Goal: Information Seeking & Learning: Learn about a topic

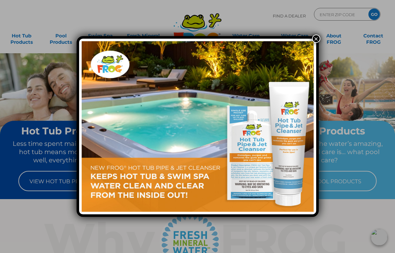
click at [317, 40] on button "×" at bounding box center [316, 39] width 8 height 8
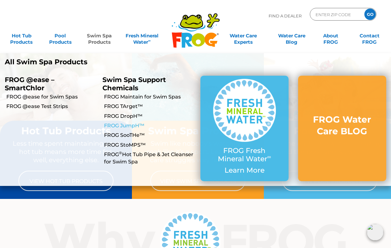
click at [119, 124] on link "FROG JumpH™" at bounding box center [149, 125] width 91 height 7
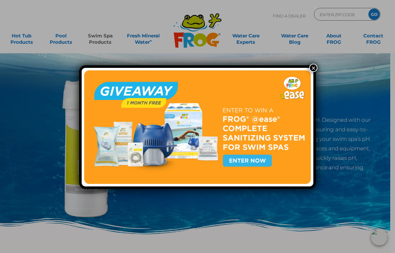
click at [314, 66] on button "×" at bounding box center [314, 68] width 8 height 8
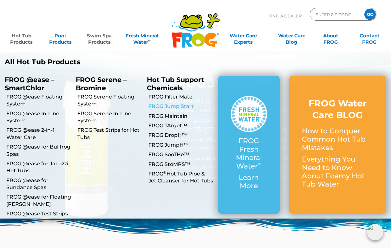
click at [181, 107] on link "FROG Jump Start" at bounding box center [180, 106] width 65 height 7
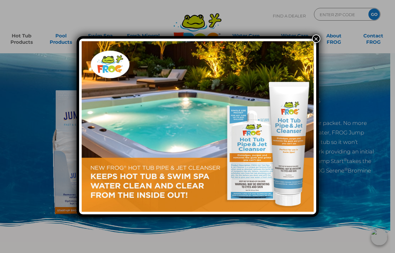
click at [316, 36] on button "×" at bounding box center [316, 39] width 8 height 8
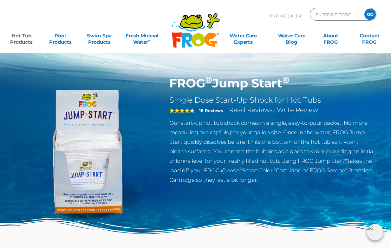
scroll to position [3, 0]
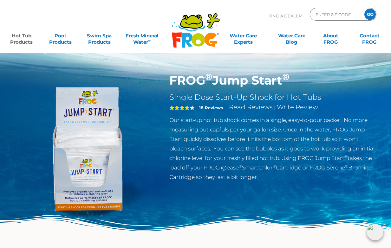
click at [76, 177] on img at bounding box center [87, 145] width 145 height 145
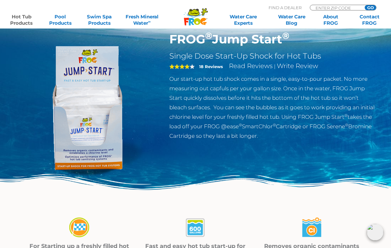
scroll to position [0, 0]
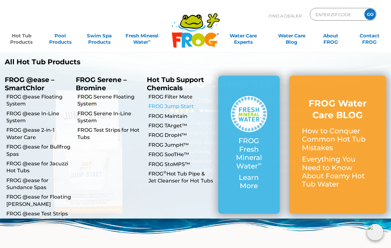
click at [183, 105] on link "FROG Jump Start" at bounding box center [180, 106] width 65 height 7
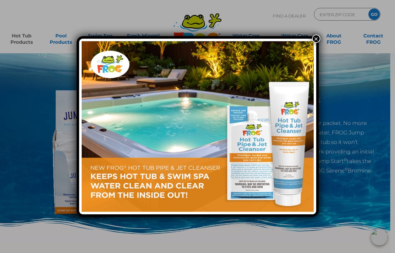
click at [315, 38] on button "×" at bounding box center [316, 39] width 8 height 8
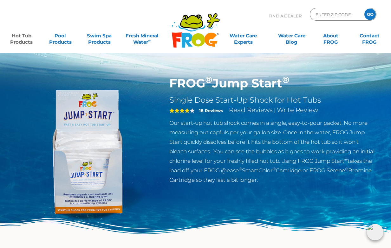
click at [255, 87] on h1 "FROG ® Jump Start ®" at bounding box center [272, 83] width 207 height 15
click at [101, 168] on img at bounding box center [87, 148] width 145 height 145
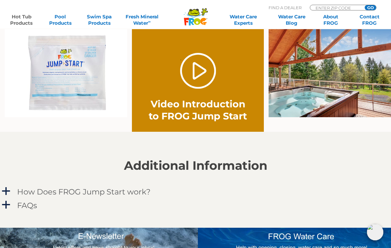
scroll to position [419, 0]
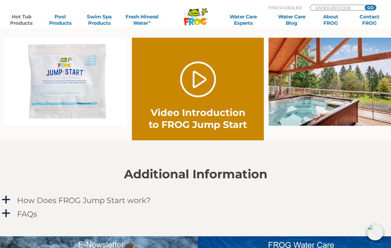
click at [68, 99] on img at bounding box center [66, 82] width 122 height 88
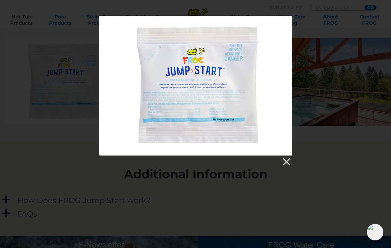
drag, startPoint x: 284, startPoint y: 159, endPoint x: 312, endPoint y: 155, distance: 28.2
click at [285, 159] on link at bounding box center [286, 162] width 10 height 10
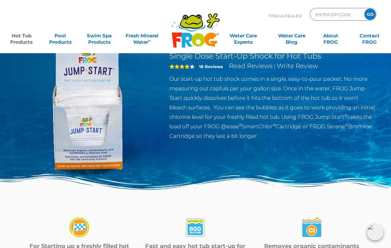
scroll to position [0, 0]
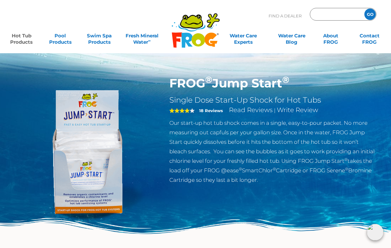
click at [333, 14] on input "Zip Code Form" at bounding box center [336, 14] width 43 height 9
type input "19118"
click at [364, 9] on input "GO" at bounding box center [369, 14] width 11 height 11
click at [371, 16] on input "GO" at bounding box center [369, 14] width 11 height 11
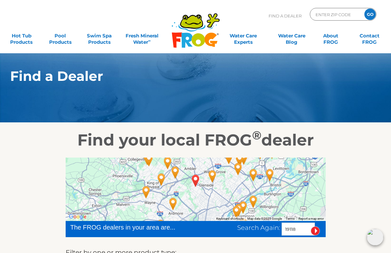
click at [196, 177] on img "PHILA, PA 19118" at bounding box center [195, 180] width 15 height 17
click at [193, 178] on img "PHILA, PA 19118" at bounding box center [195, 180] width 15 height 17
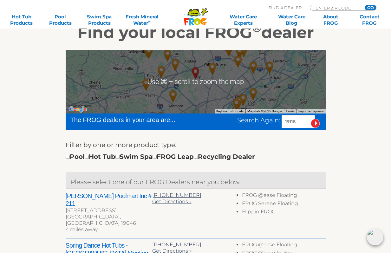
scroll to position [109, 0]
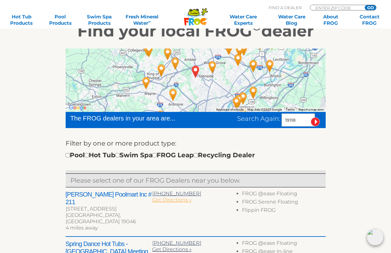
click at [171, 201] on span "Get Directions »" at bounding box center [171, 200] width 39 height 6
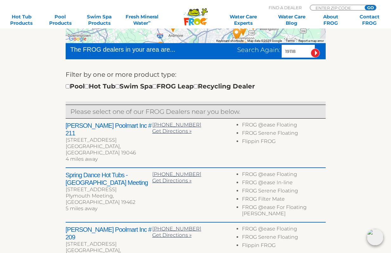
scroll to position [179, 0]
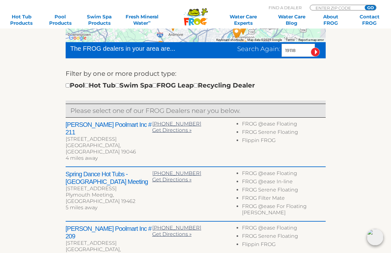
click at [113, 125] on h2 "[PERSON_NAME] Poolmart Inc # 211" at bounding box center [109, 128] width 87 height 15
click at [111, 121] on h2 "[PERSON_NAME] Poolmart Inc # 211" at bounding box center [109, 128] width 87 height 15
click at [72, 126] on h2 "[PERSON_NAME] Poolmart Inc # 211" at bounding box center [109, 128] width 87 height 15
drag, startPoint x: 72, startPoint y: 126, endPoint x: 99, endPoint y: 125, distance: 27.3
click at [99, 125] on h2 "[PERSON_NAME] Poolmart Inc # 211" at bounding box center [109, 128] width 87 height 15
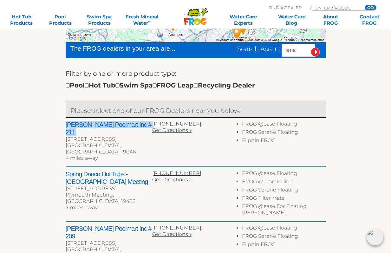
click at [133, 125] on h2 "[PERSON_NAME] Poolmart Inc # 211" at bounding box center [109, 128] width 87 height 15
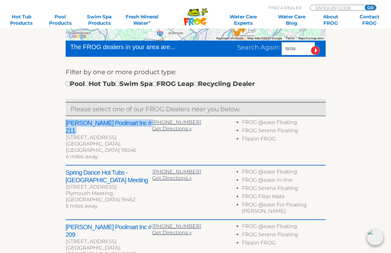
scroll to position [182, 0]
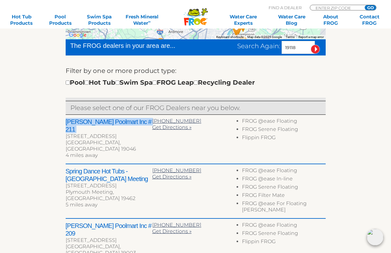
copy div "[PERSON_NAME] Poolmart Inc # 211"
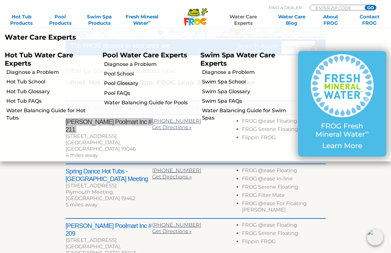
drag, startPoint x: 112, startPoint y: 124, endPoint x: 244, endPoint y: 25, distance: 165.9
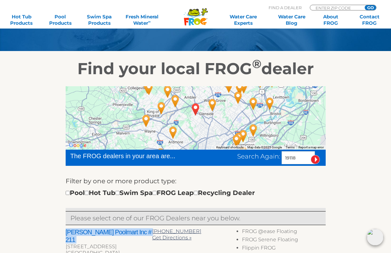
scroll to position [0, 0]
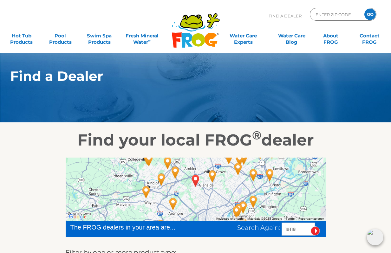
click at [203, 40] on icon at bounding box center [197, 39] width 13 height 13
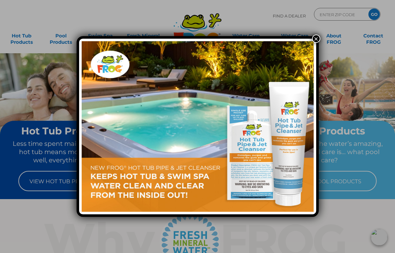
click at [312, 45] on img at bounding box center [198, 126] width 232 height 170
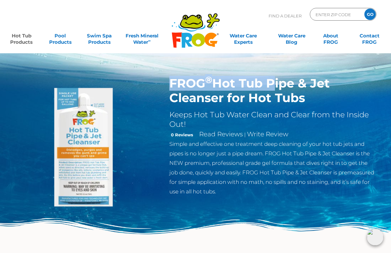
drag, startPoint x: 171, startPoint y: 84, endPoint x: 271, endPoint y: 84, distance: 100.1
click at [271, 84] on h1 "FROG ® Hot Tub Pipe & Jet Cleanser for Hot Tubs" at bounding box center [272, 90] width 207 height 29
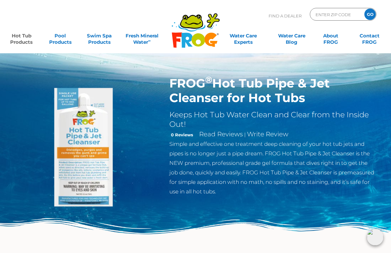
click at [225, 138] on div "0 Reviews Read Reviews | Write Review" at bounding box center [272, 134] width 207 height 10
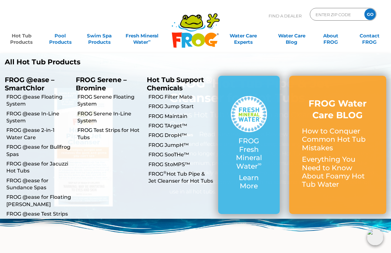
click at [256, 66] on li "All Hot Tub Products All Hot Tub Products" at bounding box center [195, 62] width 391 height 18
